Goal: Check status: Check status

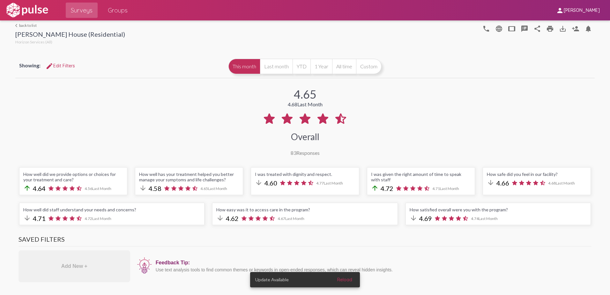
click at [50, 32] on div "[PERSON_NAME] House (Residential)" at bounding box center [70, 34] width 110 height 9
click at [35, 7] on img at bounding box center [27, 10] width 44 height 16
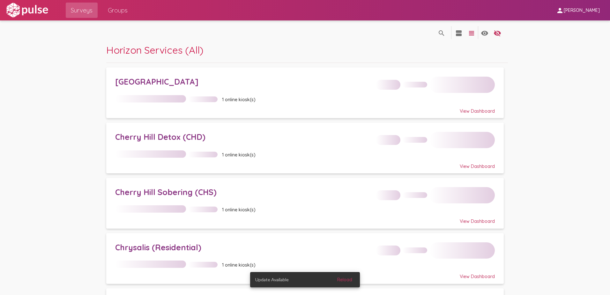
scroll to position [32, 0]
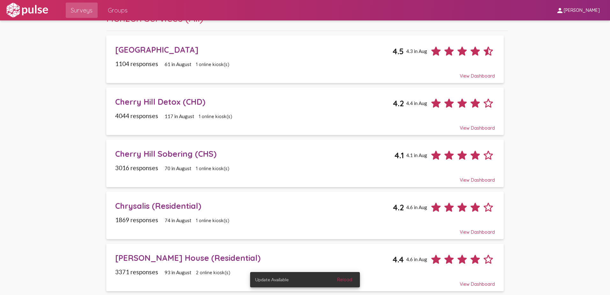
click at [164, 203] on div "Chrysalis (Residential)" at bounding box center [254, 206] width 278 height 10
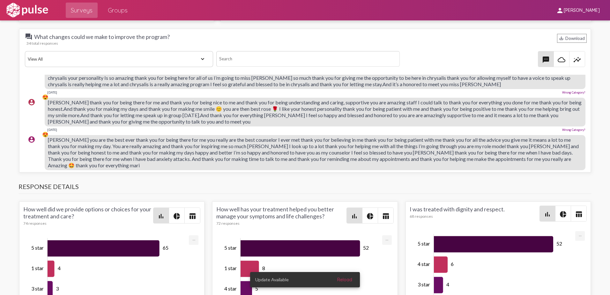
scroll to position [96, 0]
